Goal: Task Accomplishment & Management: Use online tool/utility

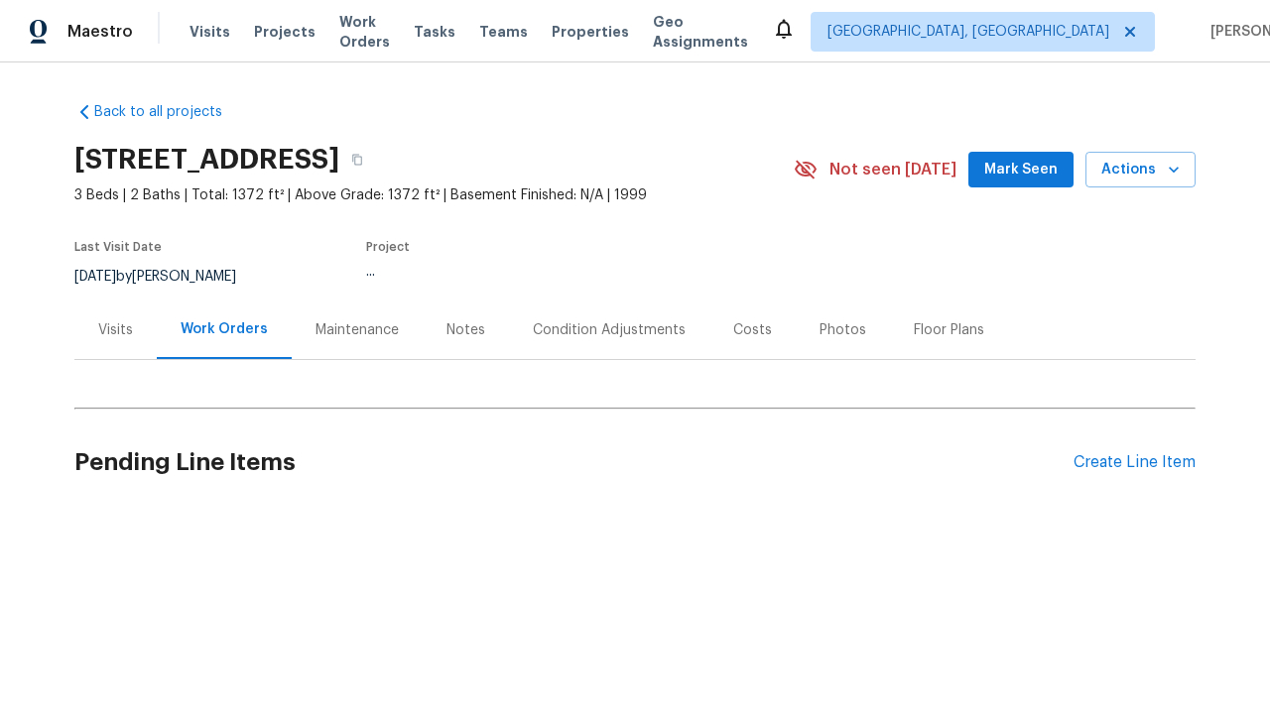
click at [1134, 462] on div "Create Line Item" at bounding box center [1134, 462] width 122 height 19
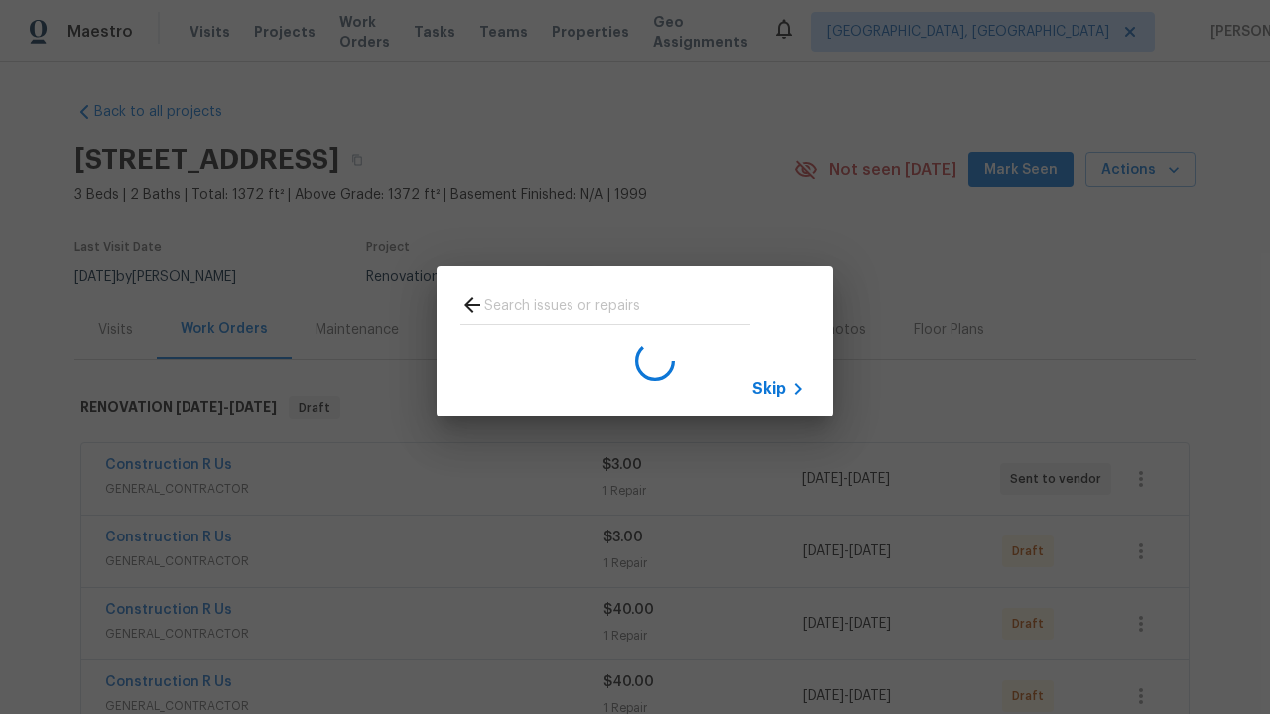
click at [769, 388] on span "Skip" at bounding box center [769, 389] width 34 height 20
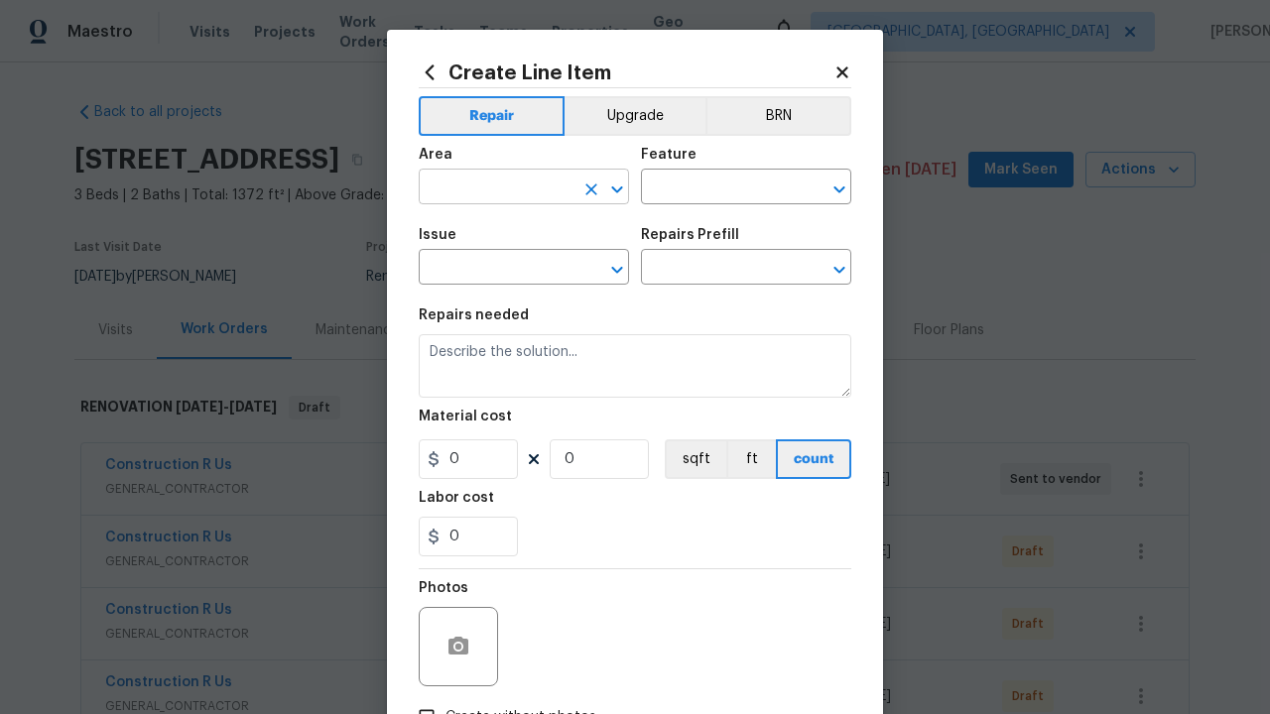
click at [496, 188] on input "text" at bounding box center [496, 189] width 155 height 31
type input "Bedroom"
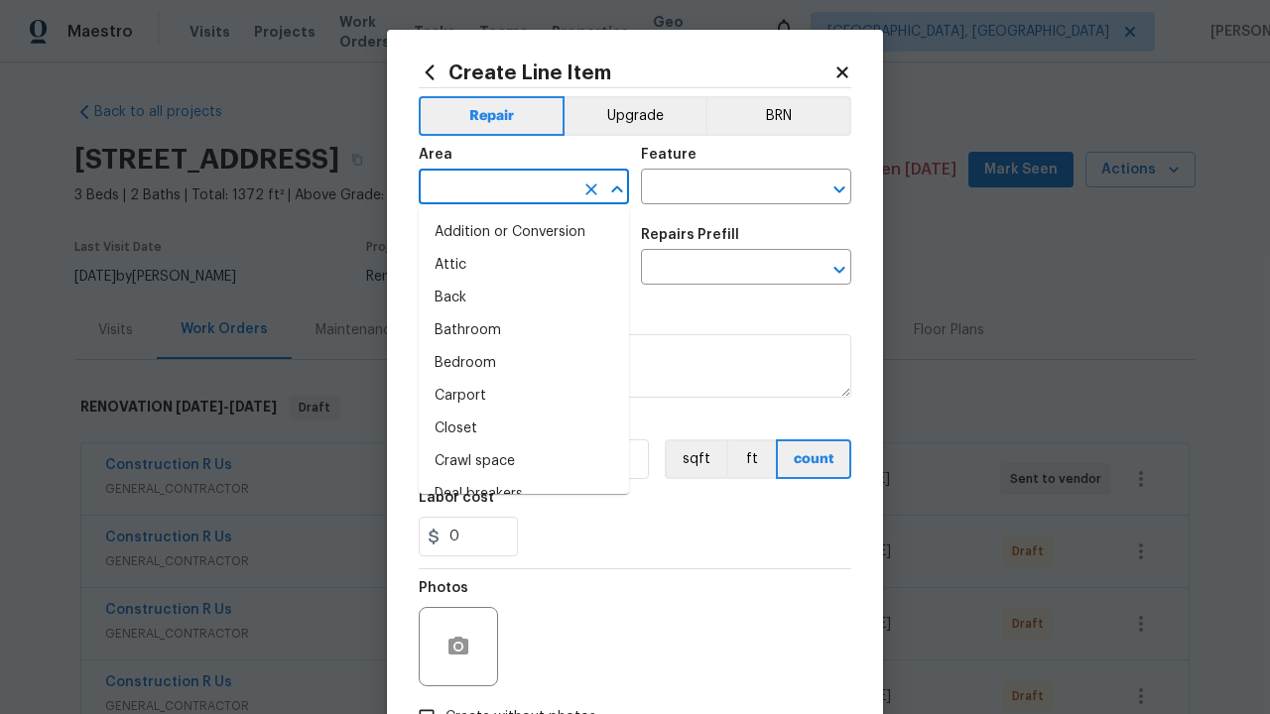
click at [524, 363] on li "Bedroom" at bounding box center [524, 363] width 210 height 33
type input "Bedroom"
click at [718, 188] on input "text" at bounding box center [718, 189] width 155 height 31
type input "Flooring"
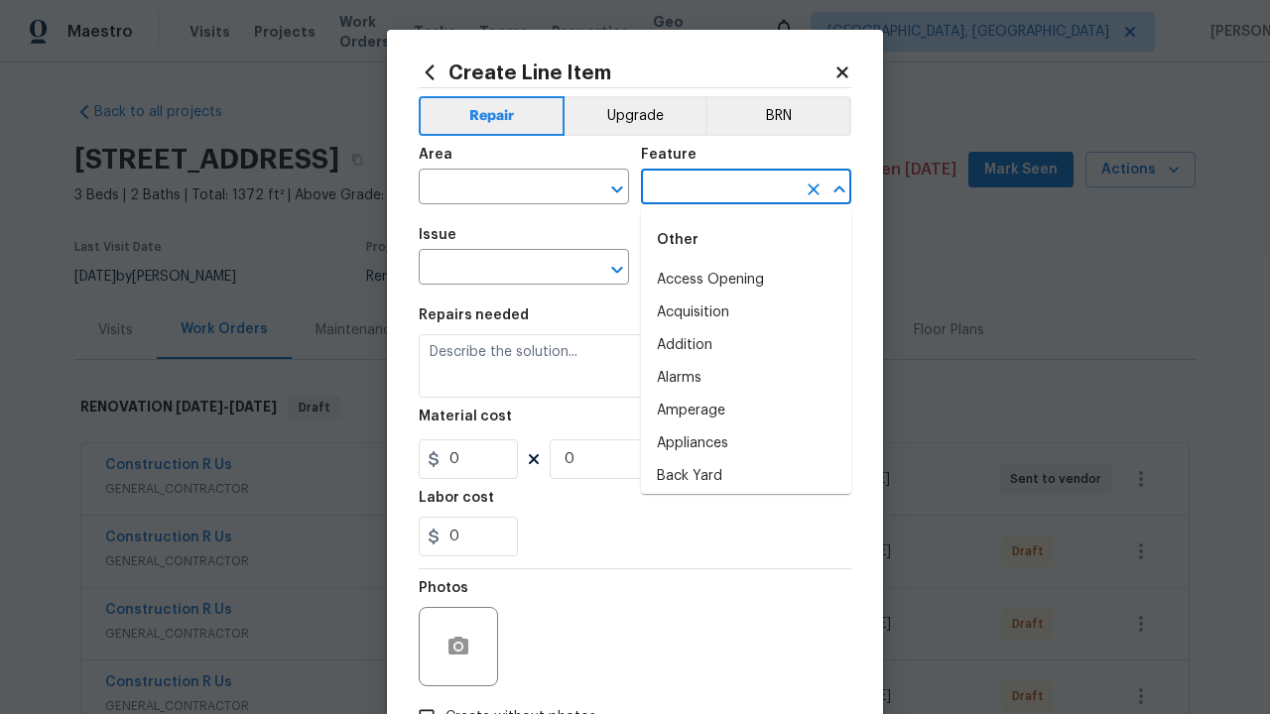
type input "Flooring"
click at [496, 269] on input "text" at bounding box center [496, 269] width 155 height 31
type input "Wallpaper"
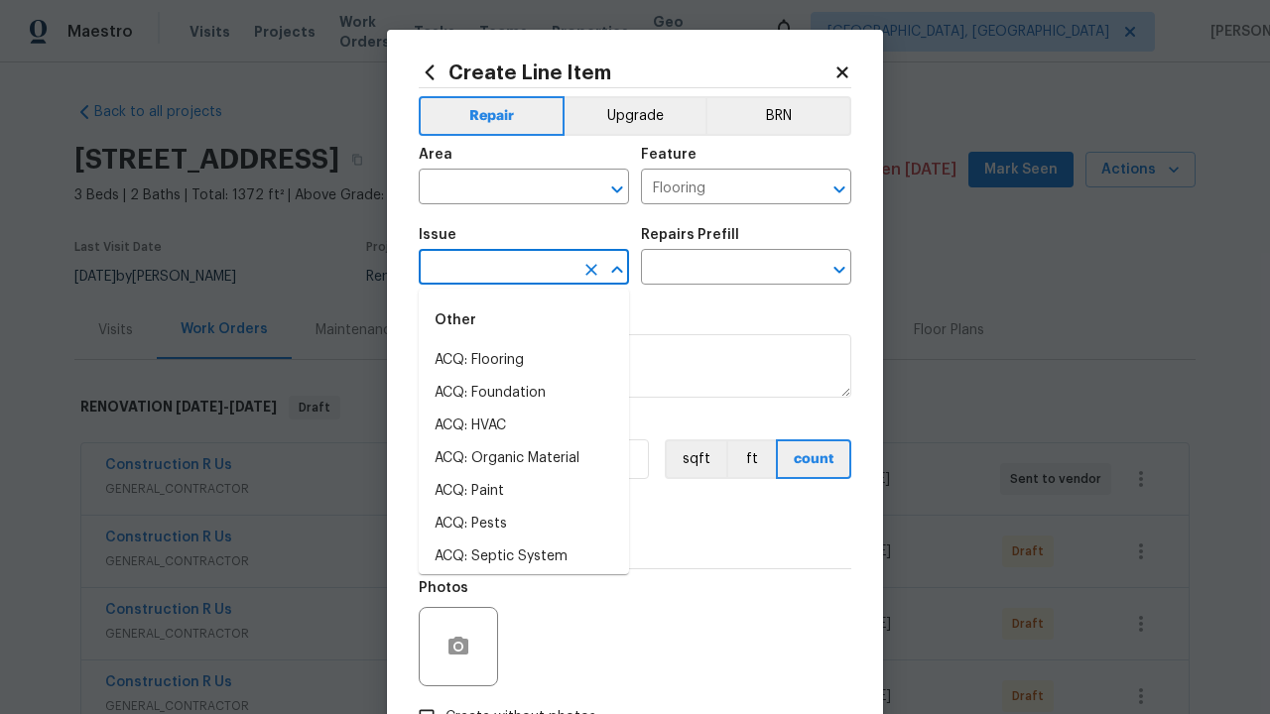
type input "Wallpaper"
